Goal: Obtain resource: Obtain resource

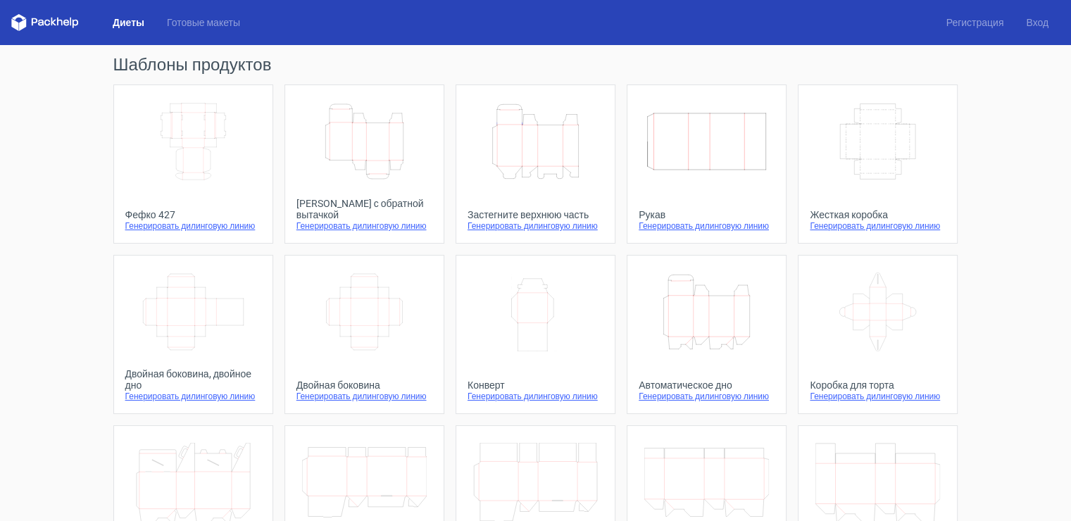
click at [172, 127] on icon "Width Depth Height" at bounding box center [193, 141] width 125 height 79
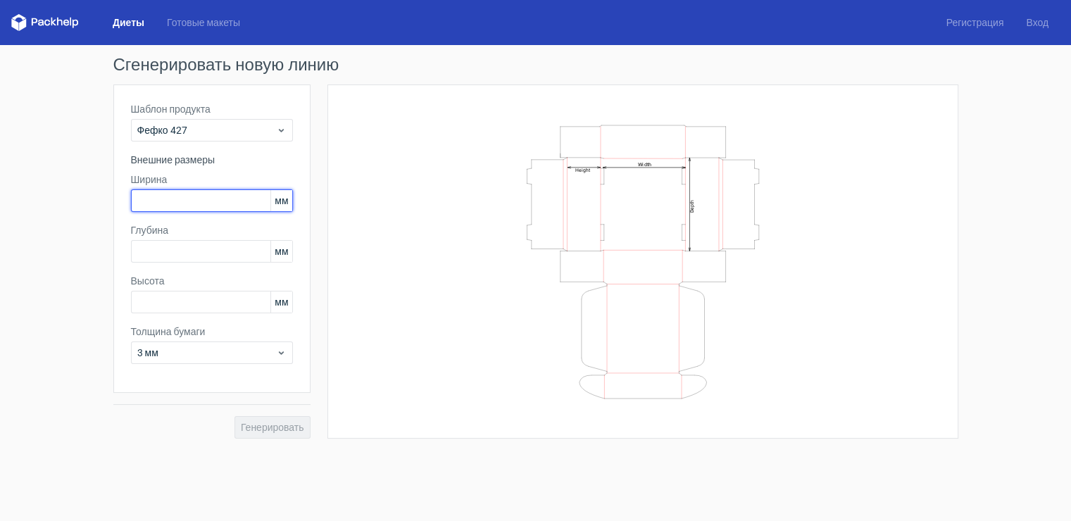
click at [165, 201] on input "text" at bounding box center [212, 200] width 162 height 23
type input "90"
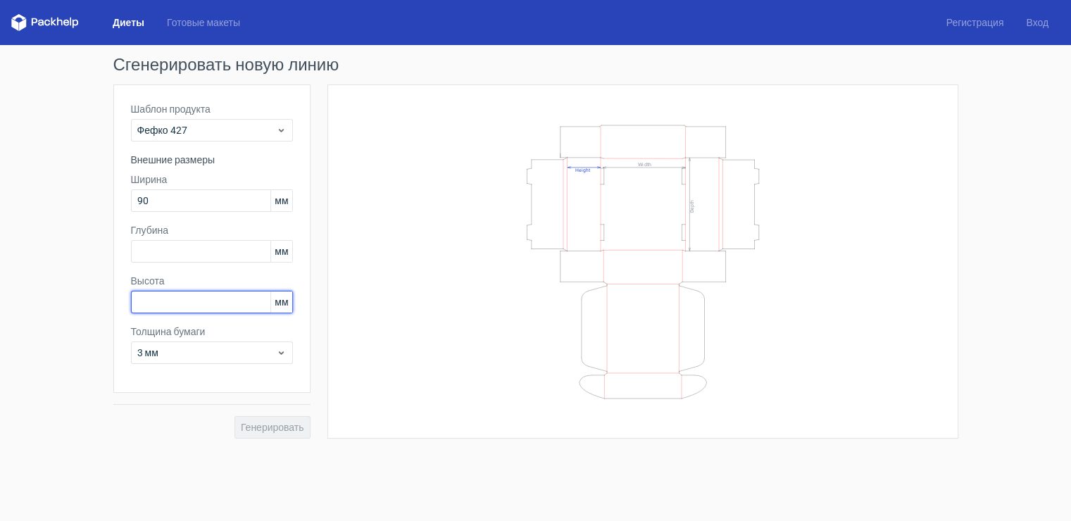
click at [173, 307] on input "text" at bounding box center [212, 302] width 162 height 23
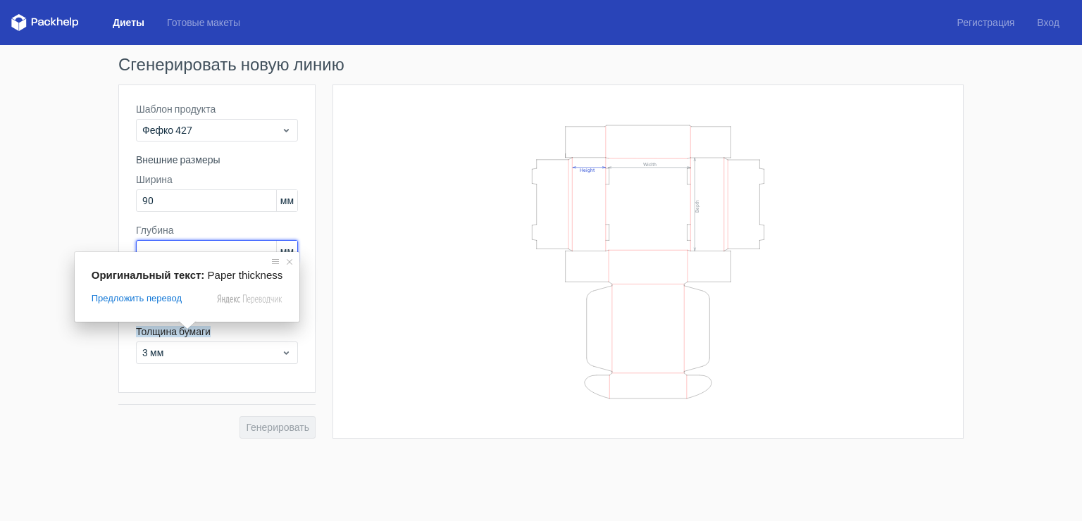
click at [161, 248] on input "text" at bounding box center [217, 251] width 162 height 23
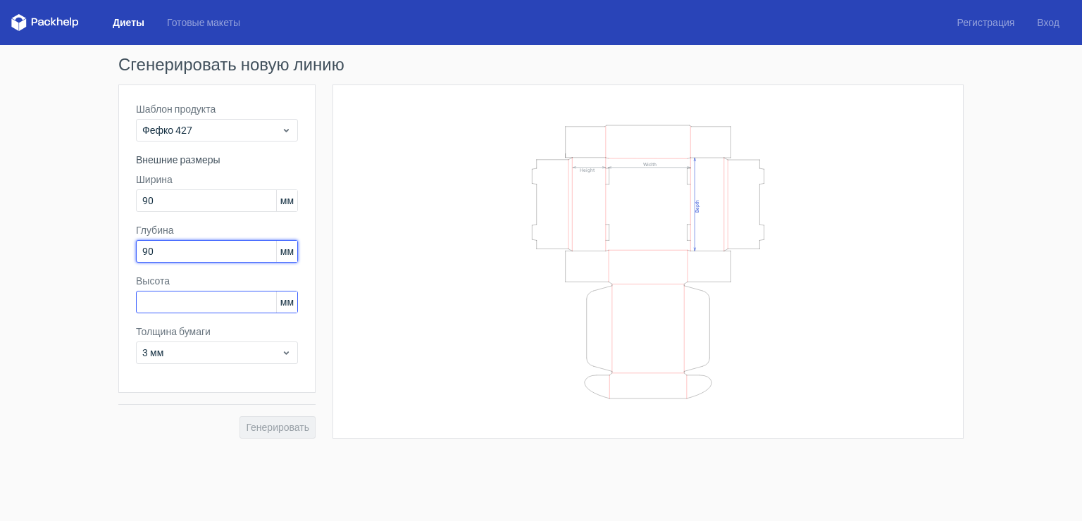
type input "90"
click at [169, 301] on input "text" at bounding box center [217, 302] width 162 height 23
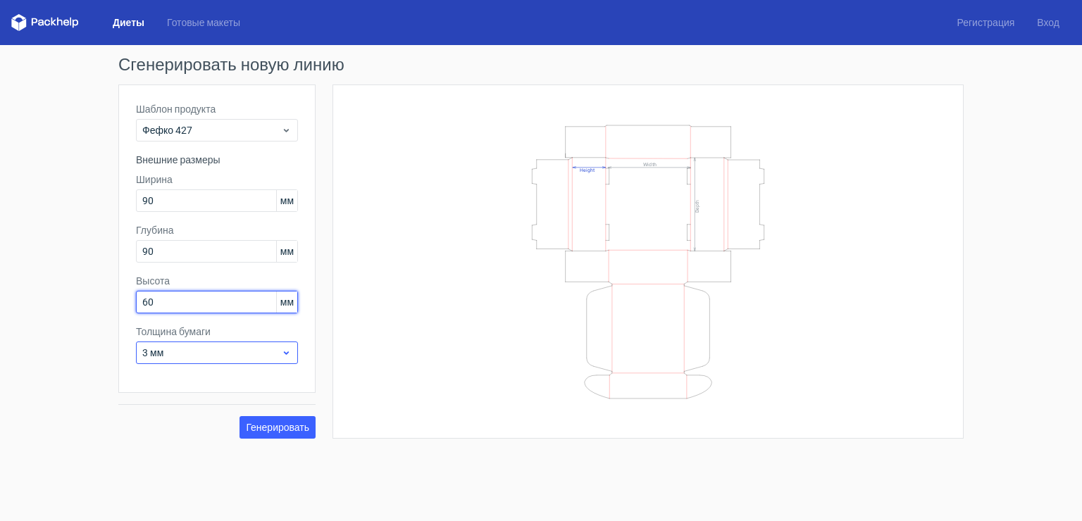
type input "60"
click at [189, 349] on span "3 мм" at bounding box center [211, 353] width 139 height 14
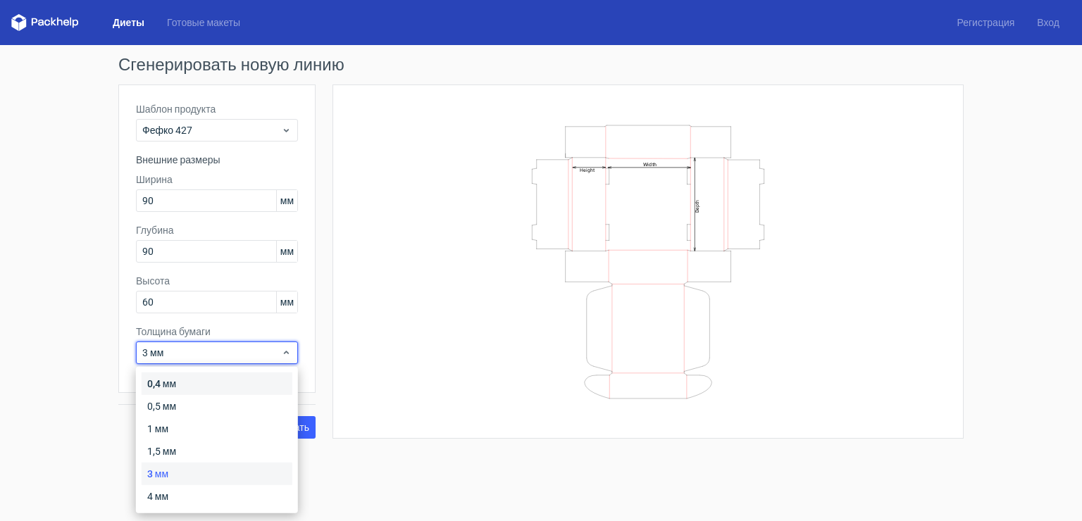
click at [181, 386] on div "0,4 мм" at bounding box center [217, 384] width 151 height 23
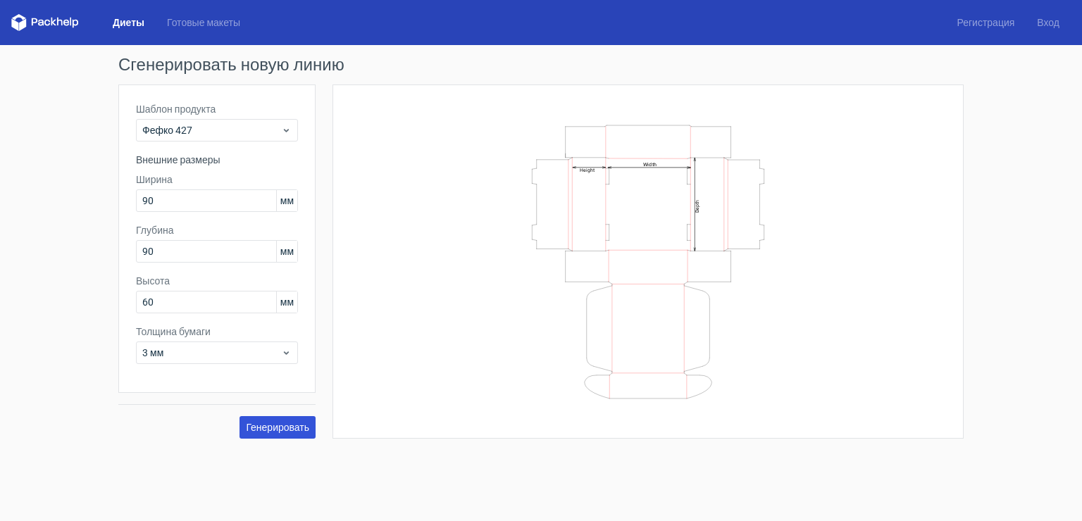
click at [300, 437] on button "Генерировать" at bounding box center [277, 427] width 76 height 23
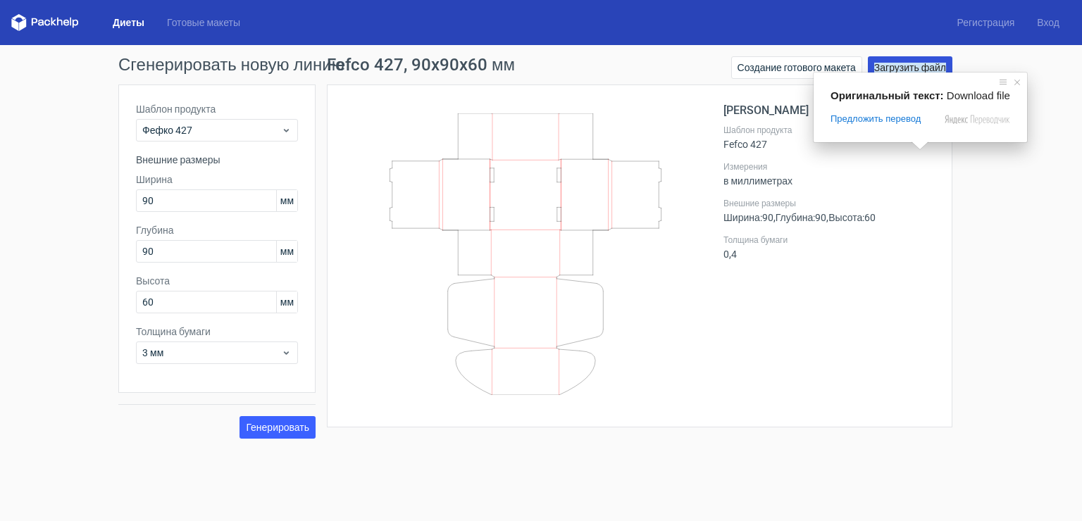
click at [923, 68] on ya-tr-span "Загрузить файл" at bounding box center [910, 68] width 72 height 10
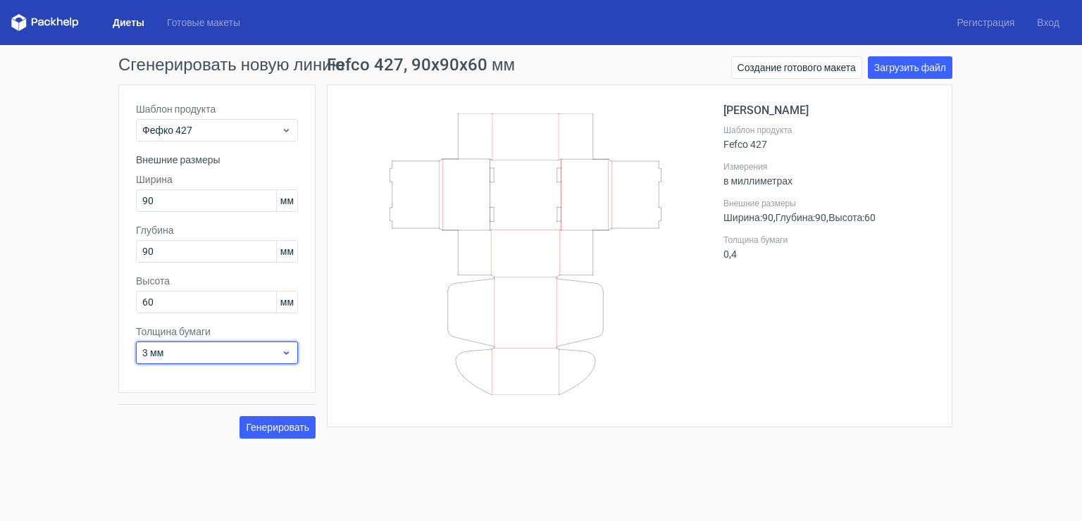
click at [286, 347] on icon at bounding box center [286, 352] width 11 height 11
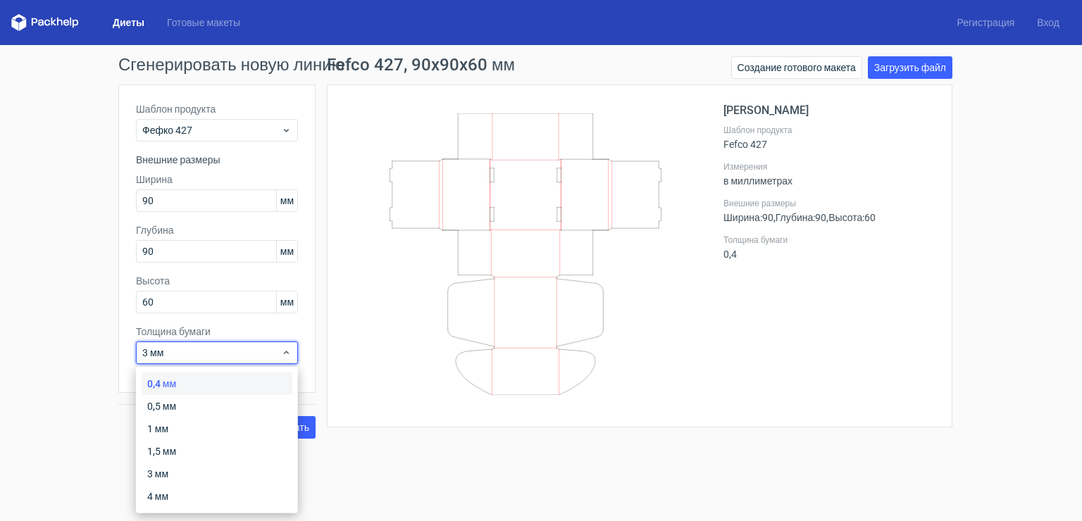
click at [558, 186] on icon at bounding box center [526, 254] width 340 height 282
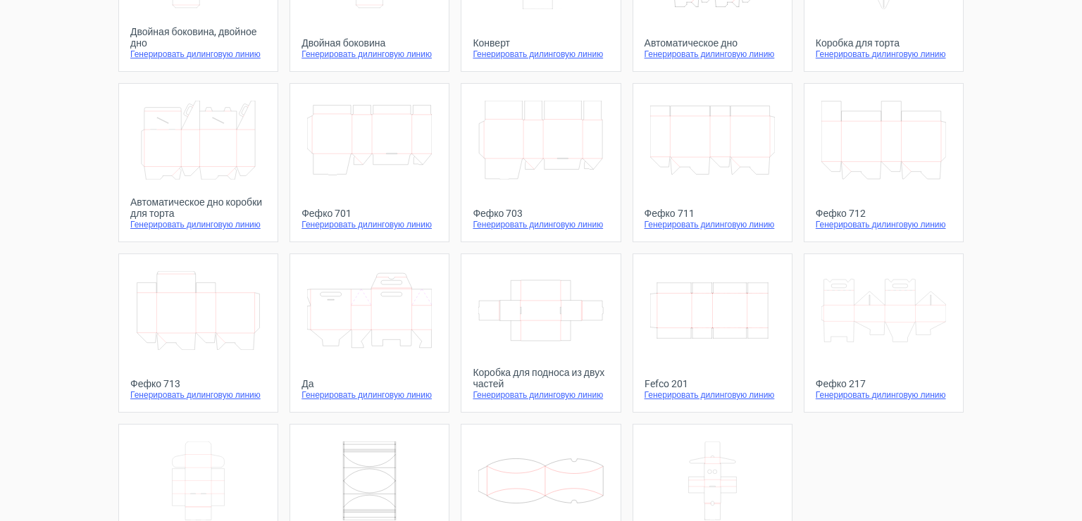
scroll to position [403, 0]
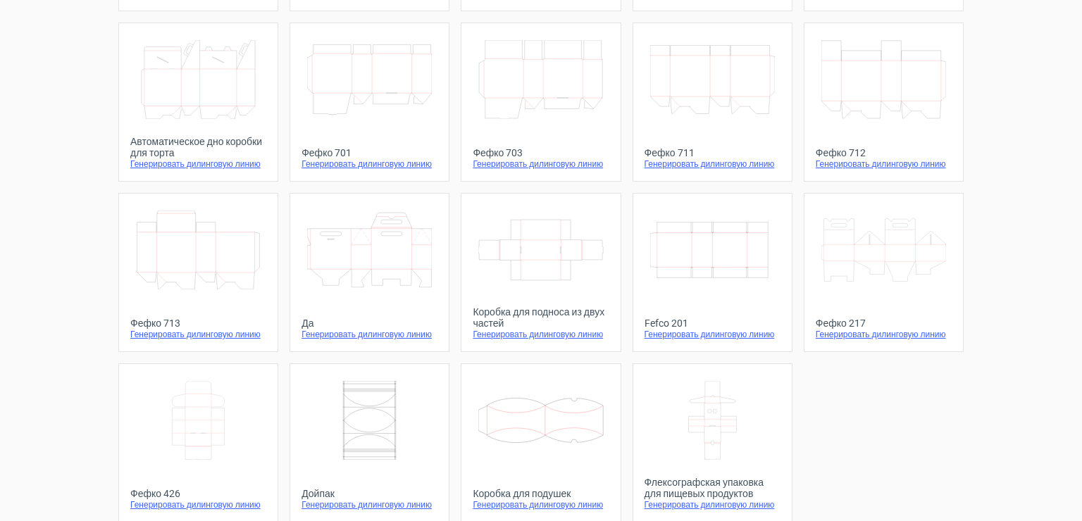
click at [461, 316] on link "Коробка для подноса из двух частей Генерировать дилинговую линию" at bounding box center [541, 272] width 160 height 159
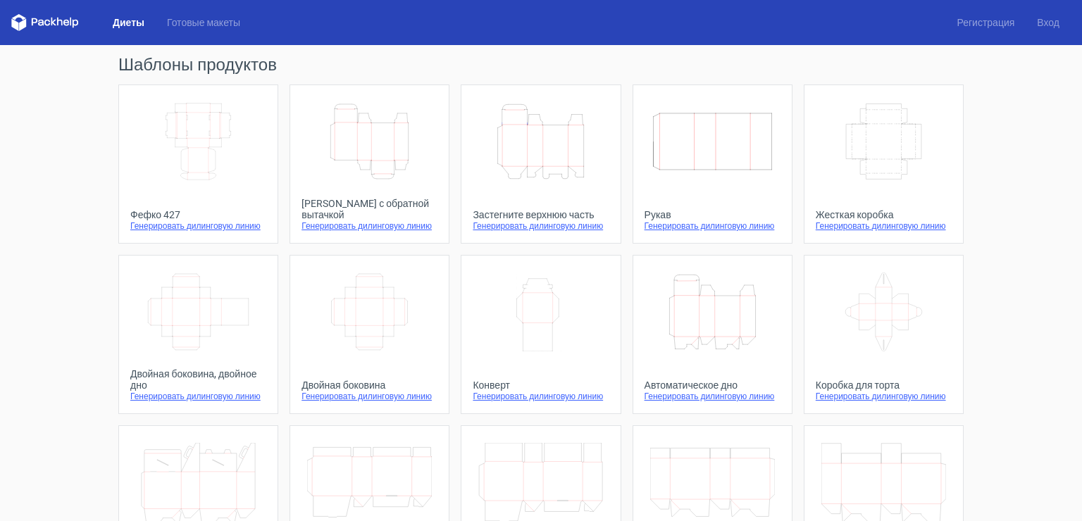
scroll to position [403, 0]
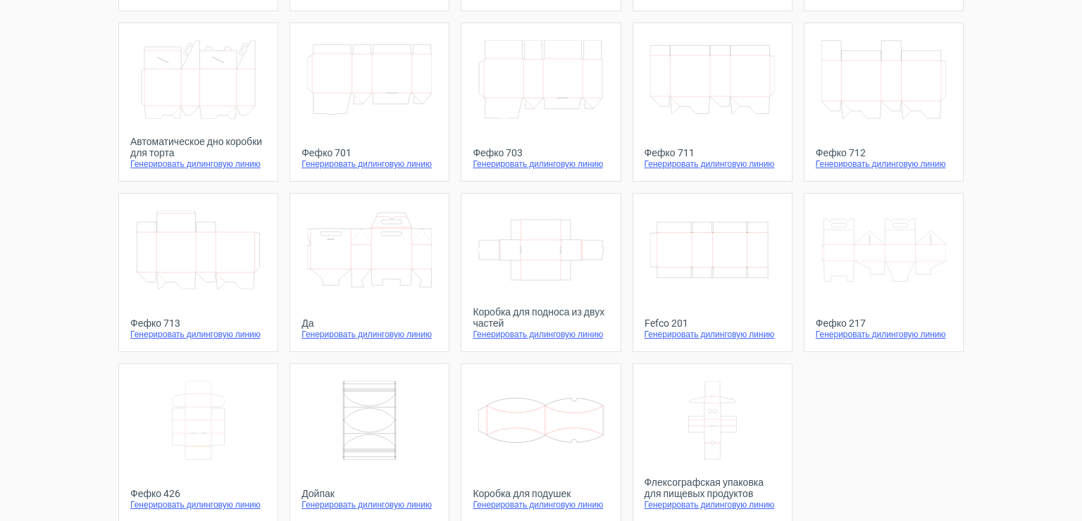
click at [226, 381] on icon at bounding box center [198, 420] width 125 height 79
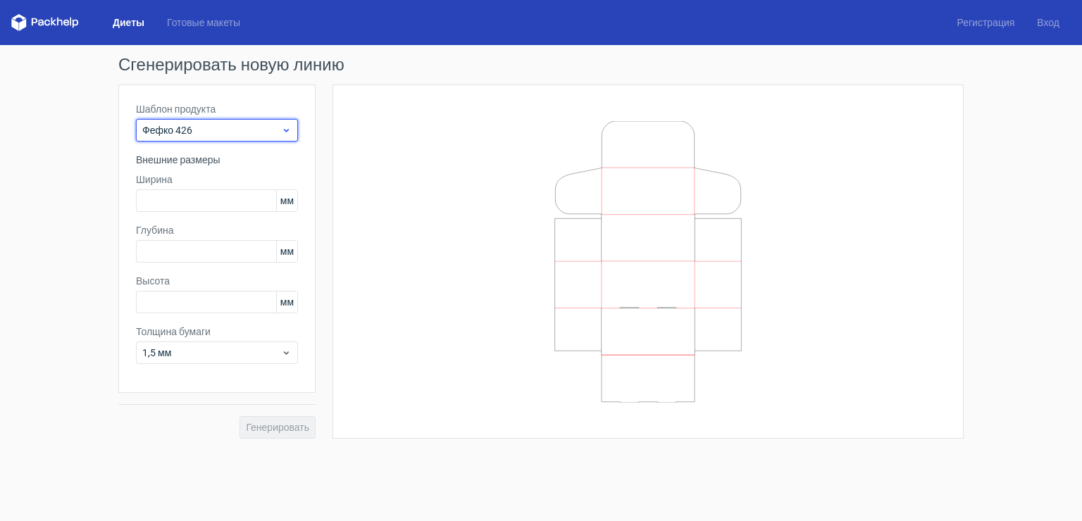
click at [251, 125] on span "Фефко 426" at bounding box center [211, 130] width 139 height 14
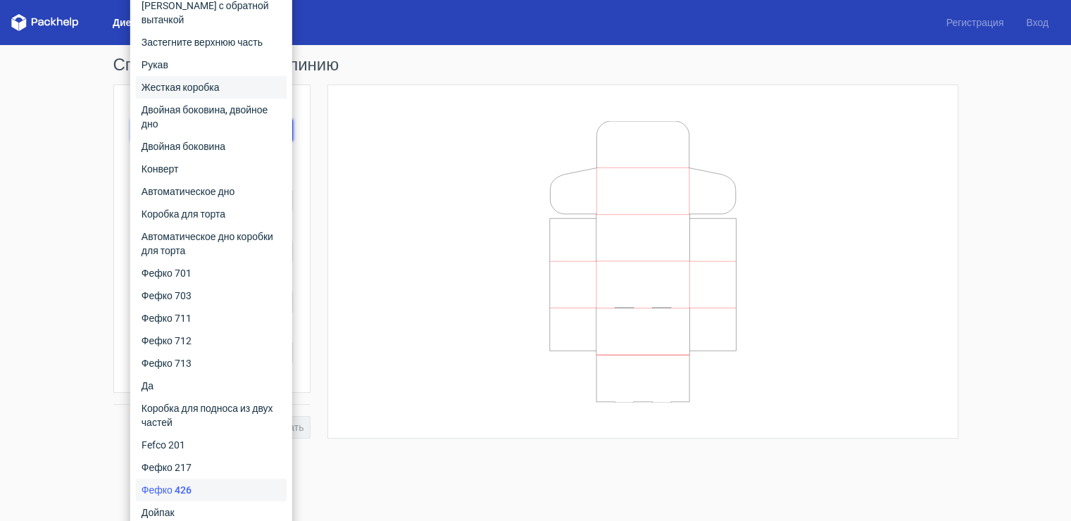
click at [168, 82] on ya-tr-span "Жесткая коробка" at bounding box center [181, 87] width 78 height 11
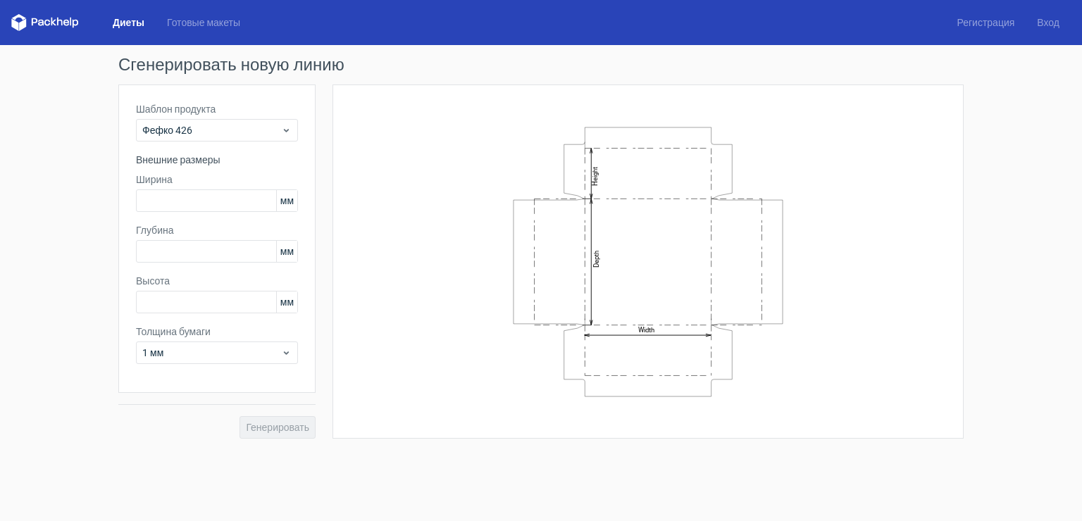
click at [249, 110] on label "Шаблон продукта" at bounding box center [217, 109] width 162 height 14
click at [250, 131] on span "Фефко 426" at bounding box center [211, 130] width 139 height 14
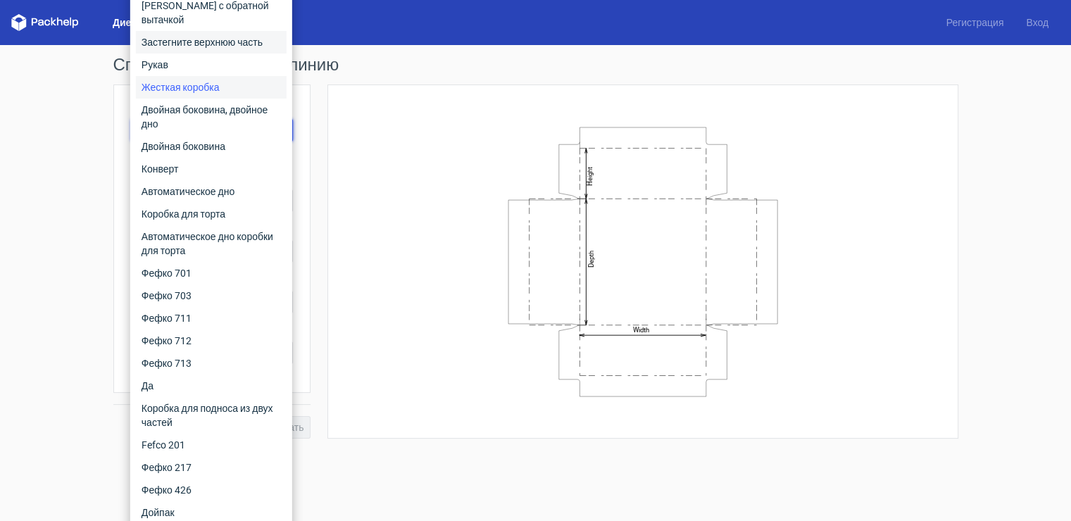
click at [180, 37] on ya-tr-span "Застегните верхнюю часть" at bounding box center [202, 42] width 121 height 11
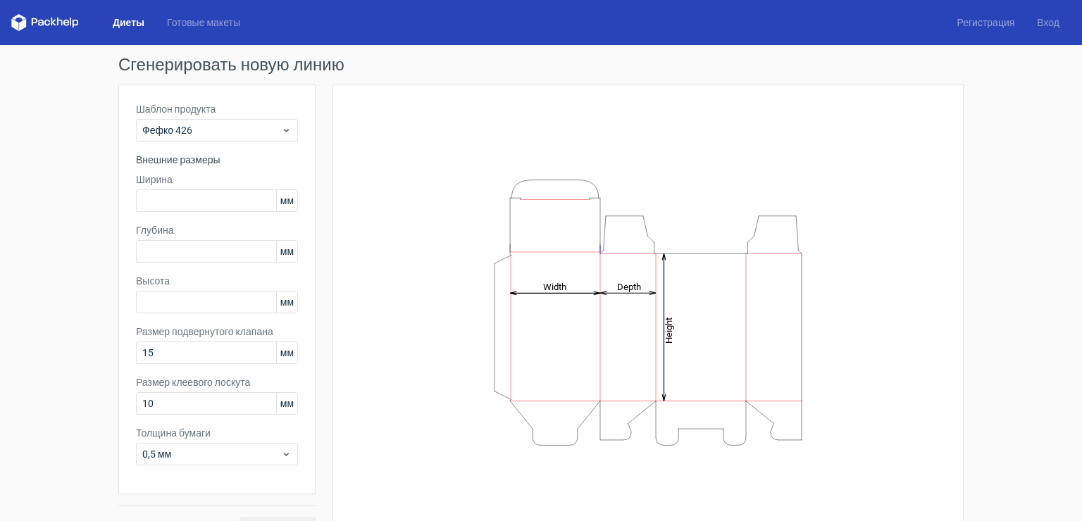
click at [152, 189] on div "Ширина мм" at bounding box center [217, 192] width 162 height 39
click at [156, 200] on input "text" at bounding box center [217, 200] width 162 height 23
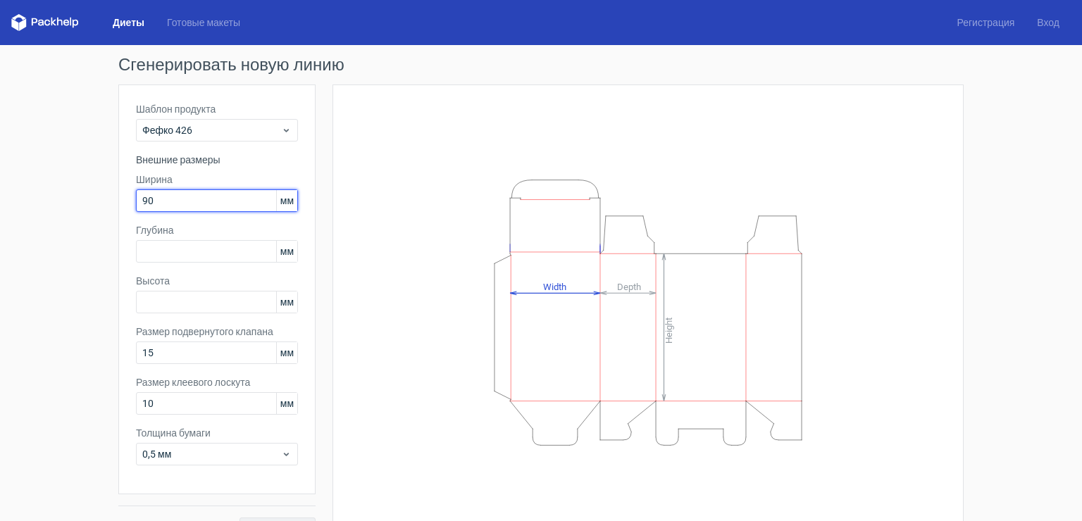
type input "90"
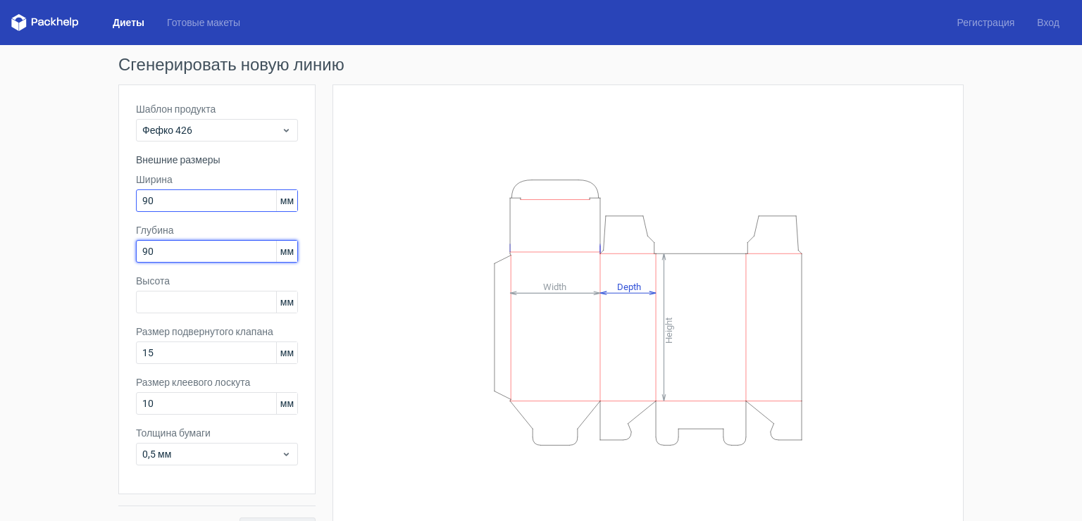
type input "90"
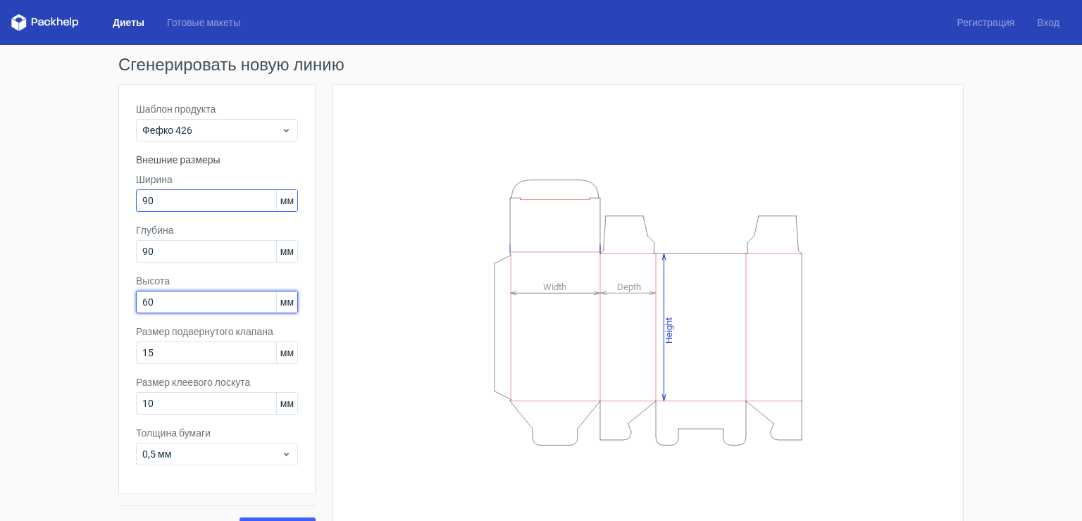
type input "60"
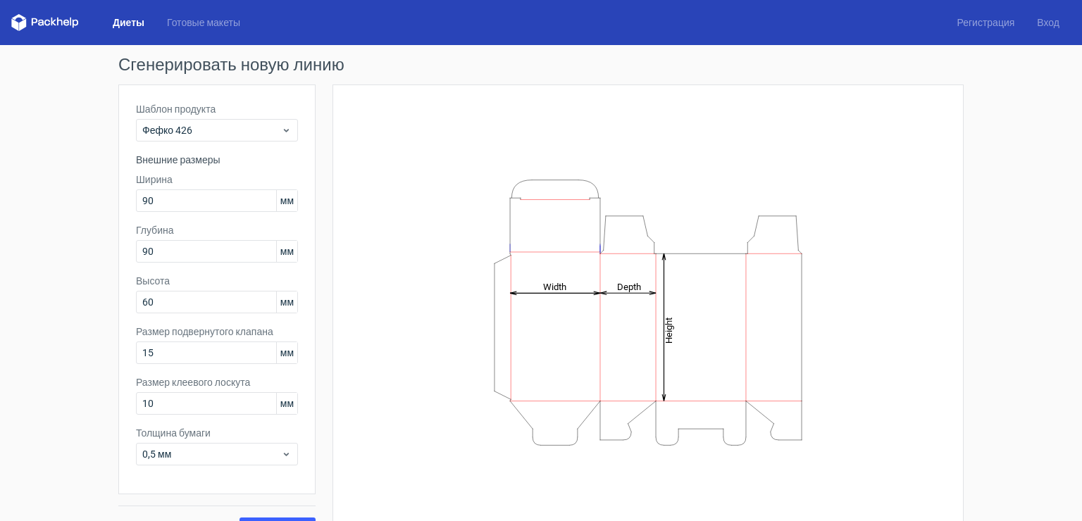
scroll to position [30, 0]
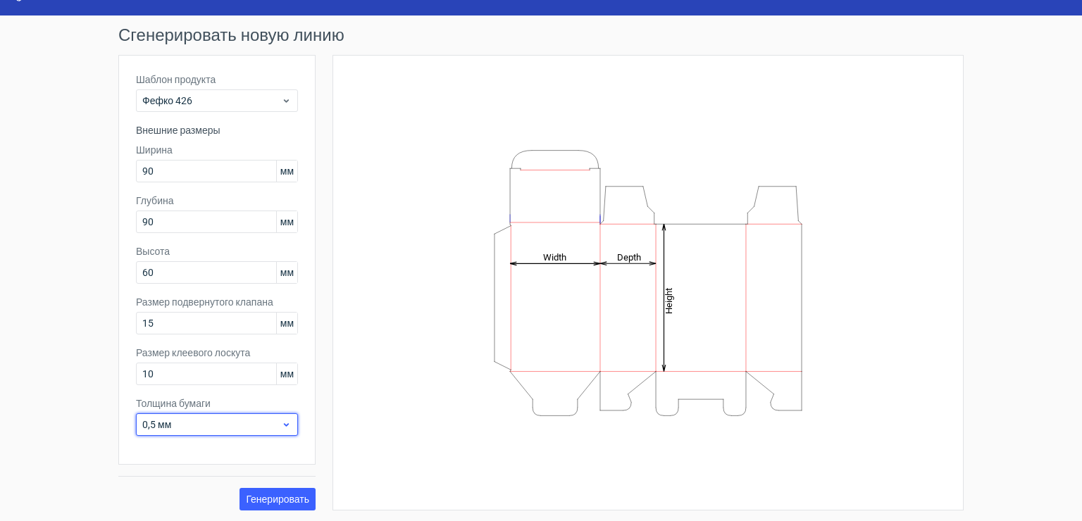
click at [155, 419] on ya-tr-span "0,5 мм" at bounding box center [156, 424] width 29 height 11
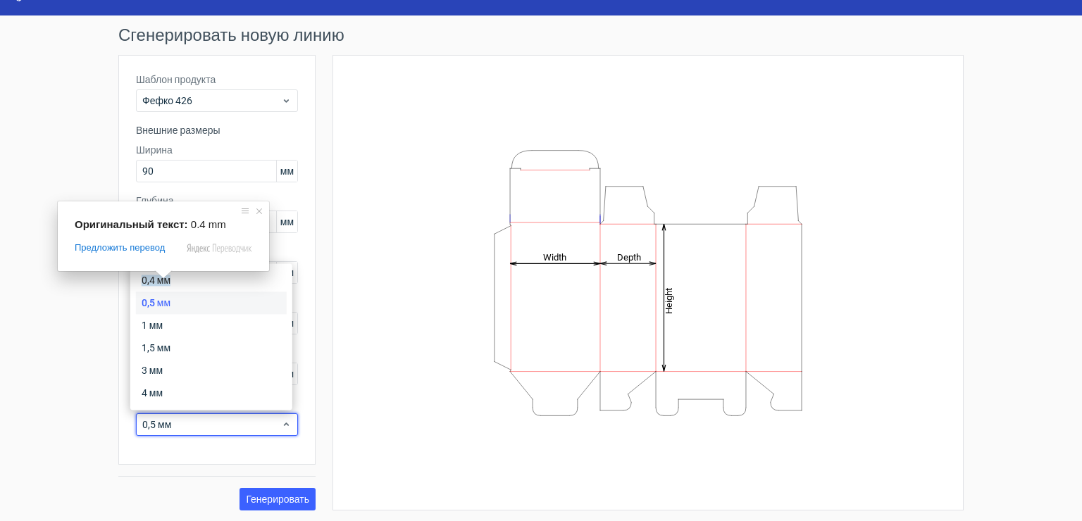
click at [170, 276] on span at bounding box center [163, 274] width 18 height 8
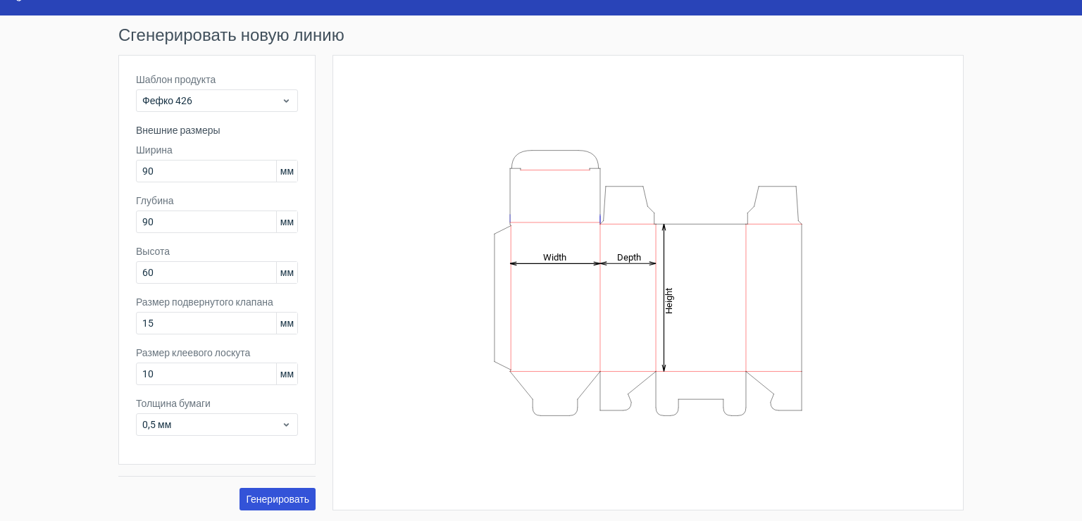
click at [255, 496] on ya-tr-span "Генерировать" at bounding box center [277, 499] width 63 height 10
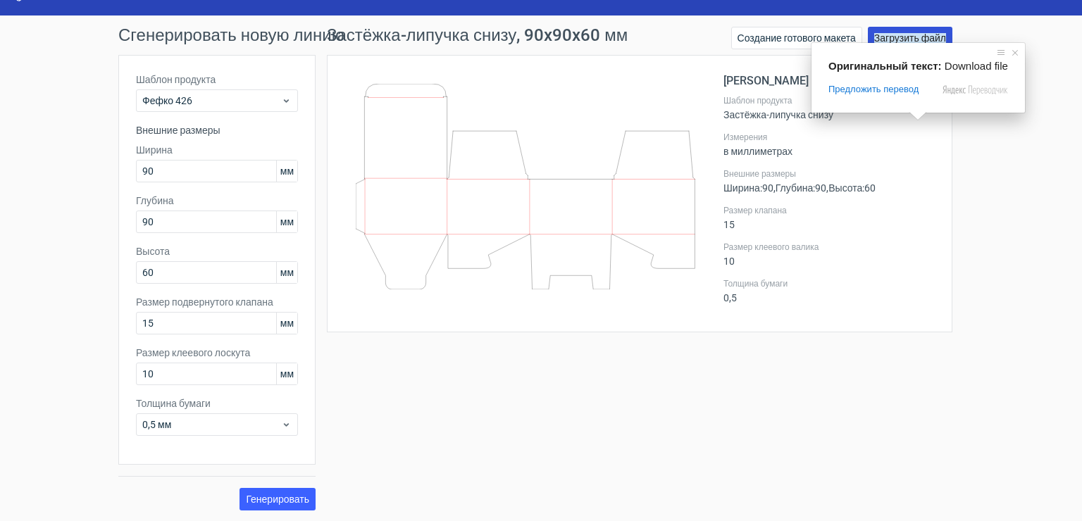
click at [899, 39] on ya-tr-span "Загрузить файл" at bounding box center [910, 38] width 72 height 10
